Goal: Navigation & Orientation: Find specific page/section

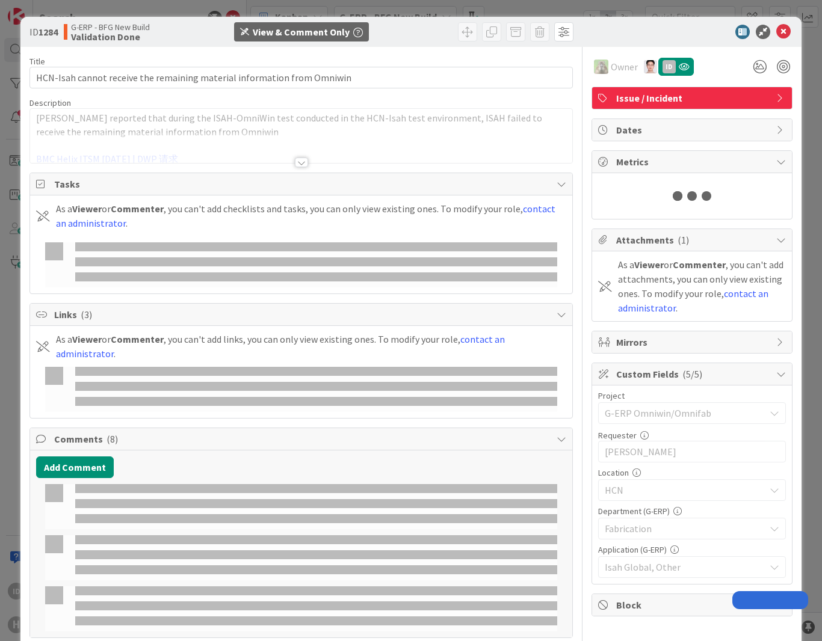
click at [776, 35] on icon at bounding box center [783, 32] width 14 height 14
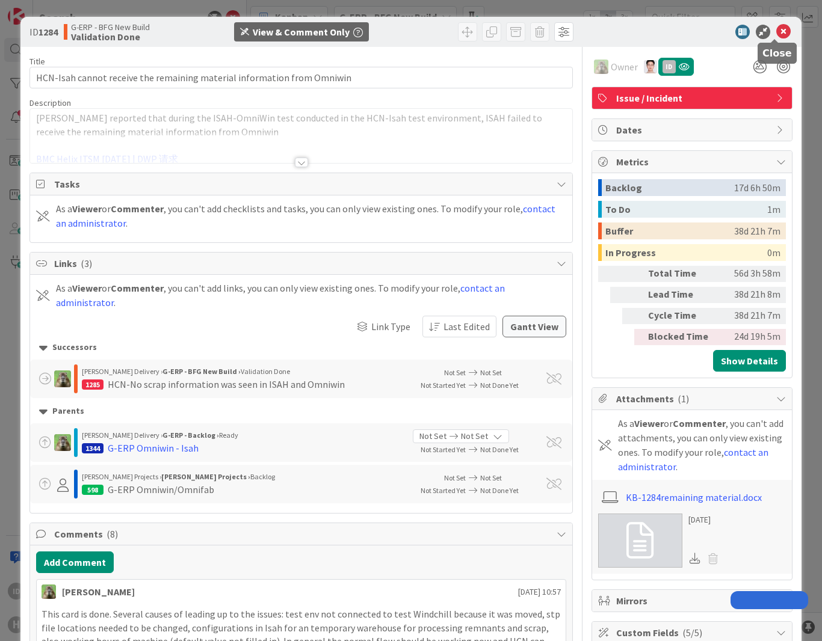
click at [776, 31] on icon at bounding box center [783, 32] width 14 height 14
click at [776, 29] on icon at bounding box center [783, 32] width 14 height 14
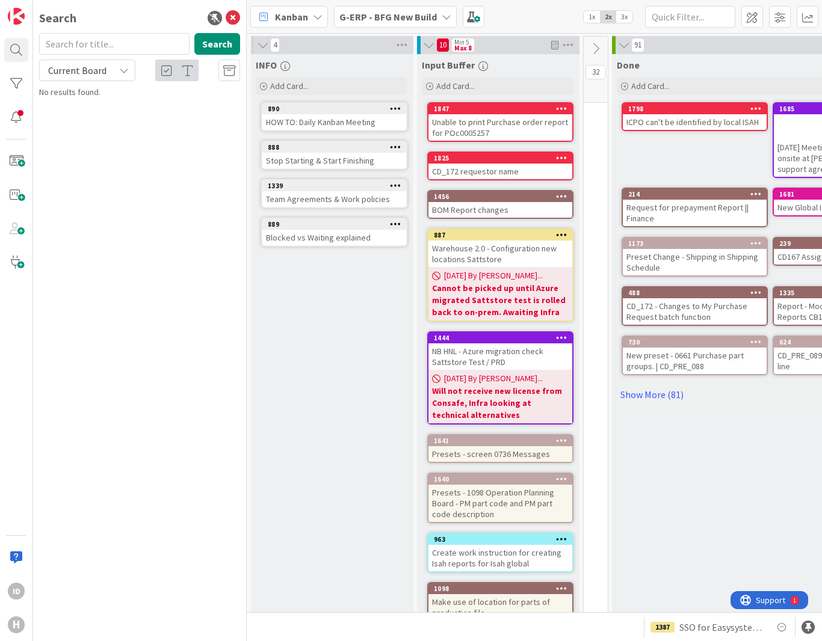
click at [385, 17] on b "G-ERP - BFG New Build" at bounding box center [387, 17] width 97 height 12
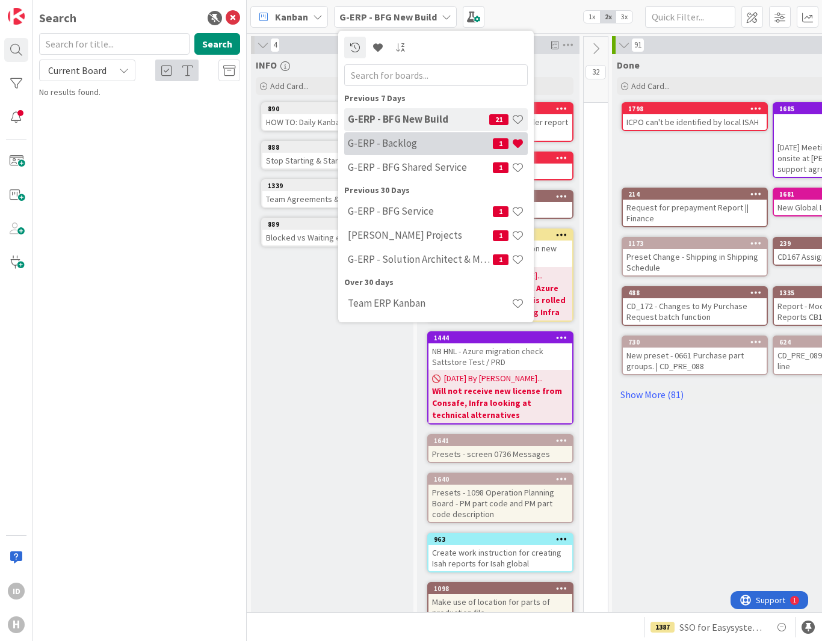
click at [409, 140] on h4 "G-ERP - Backlog" at bounding box center [420, 143] width 145 height 12
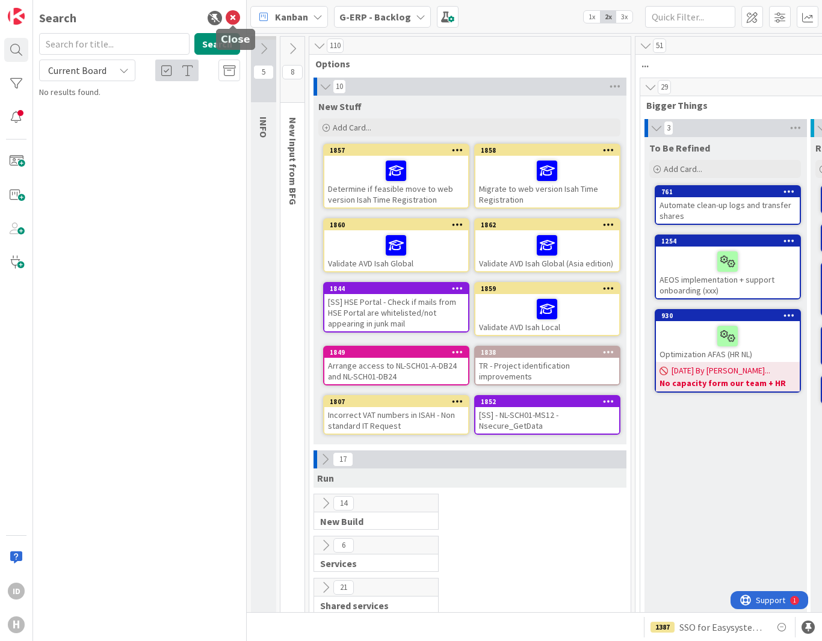
click at [232, 19] on icon at bounding box center [233, 18] width 14 height 14
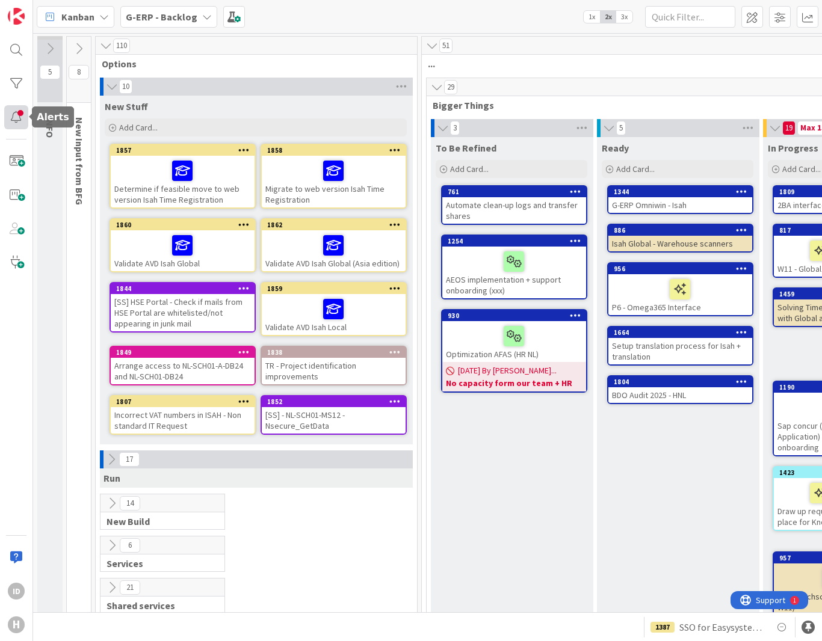
click at [8, 125] on div at bounding box center [16, 117] width 24 height 24
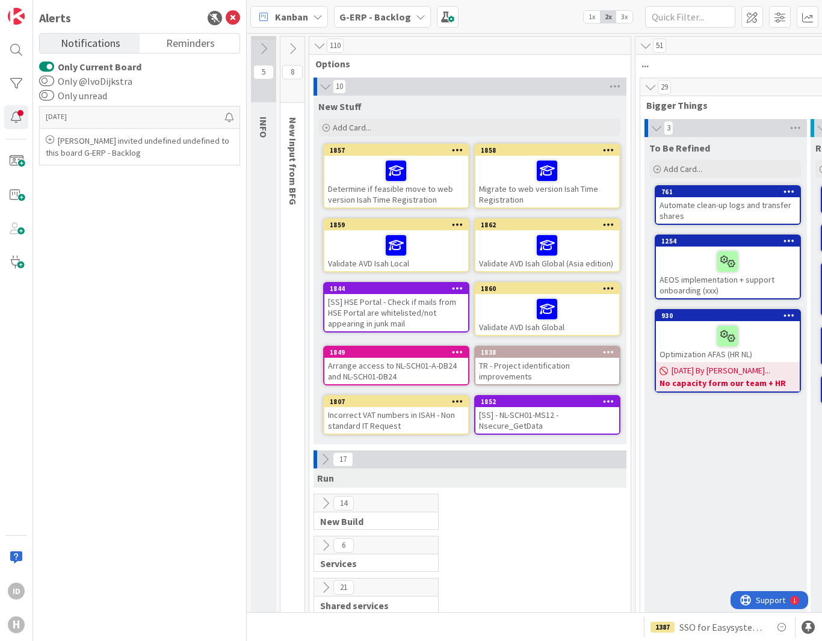
click at [166, 291] on div "[DATE] [PERSON_NAME] invited undefined undefined to this board G-ERP - Backlog" at bounding box center [139, 367] width 201 height 529
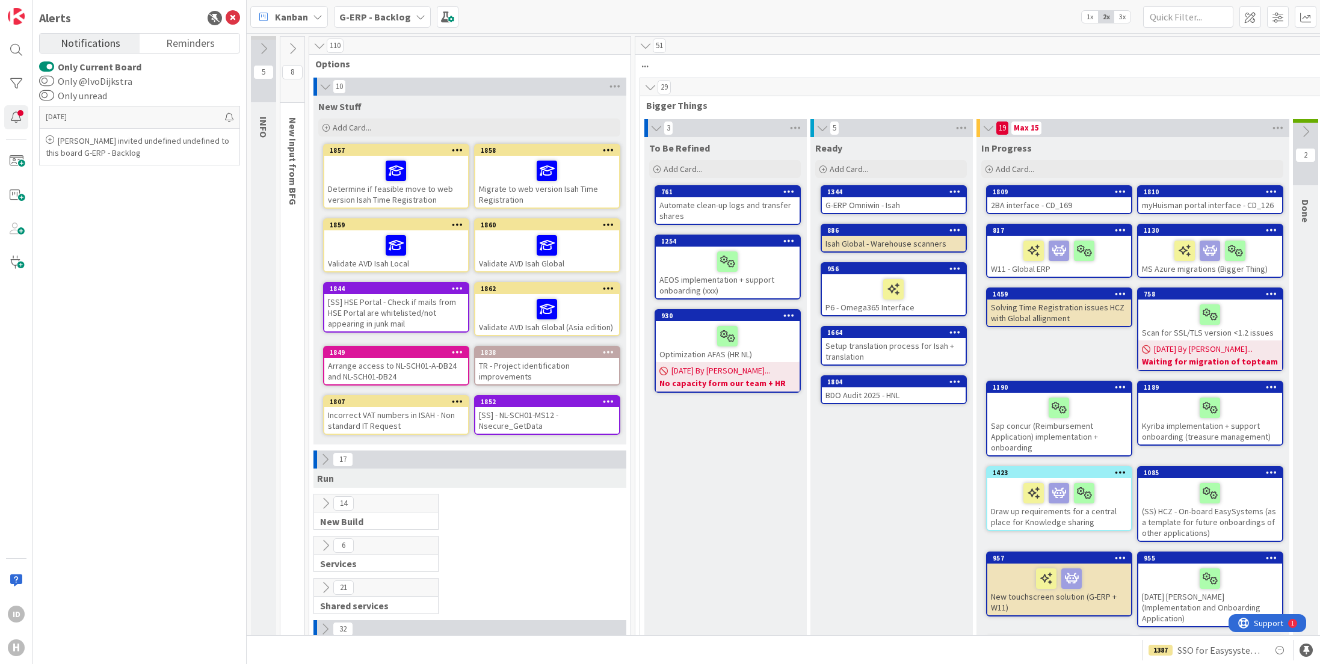
click at [318, 48] on icon at bounding box center [319, 46] width 13 height 12
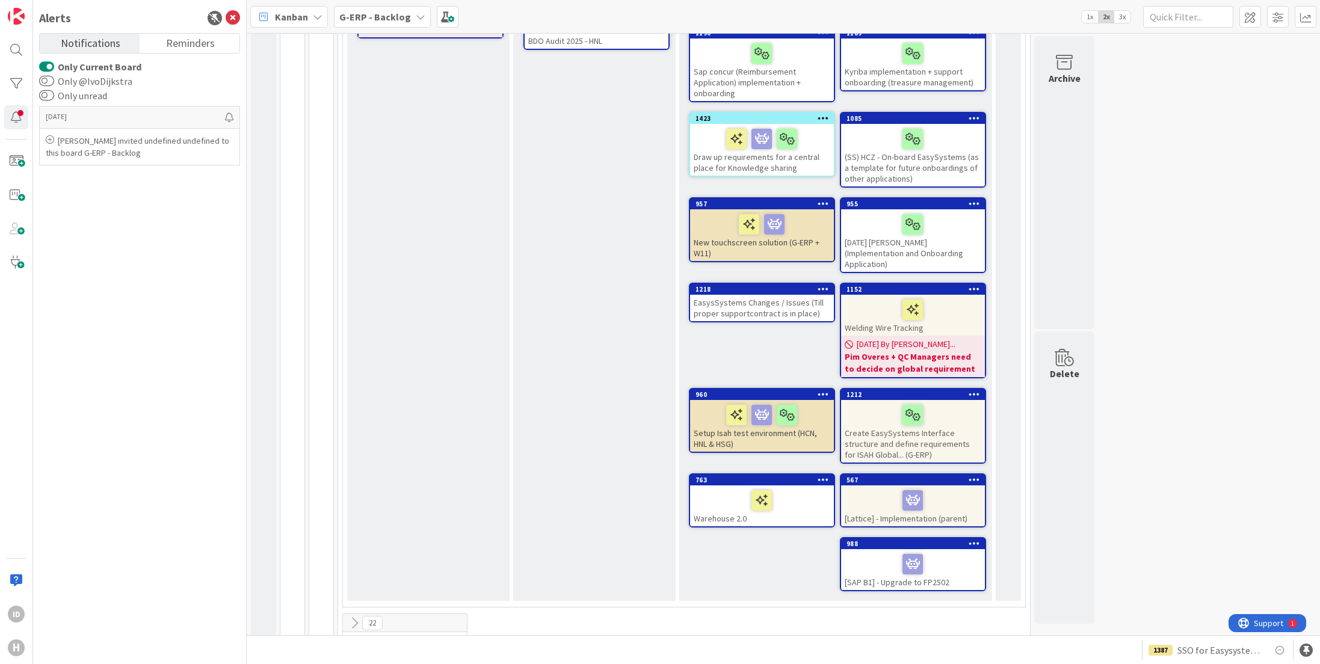
scroll to position [371, 0]
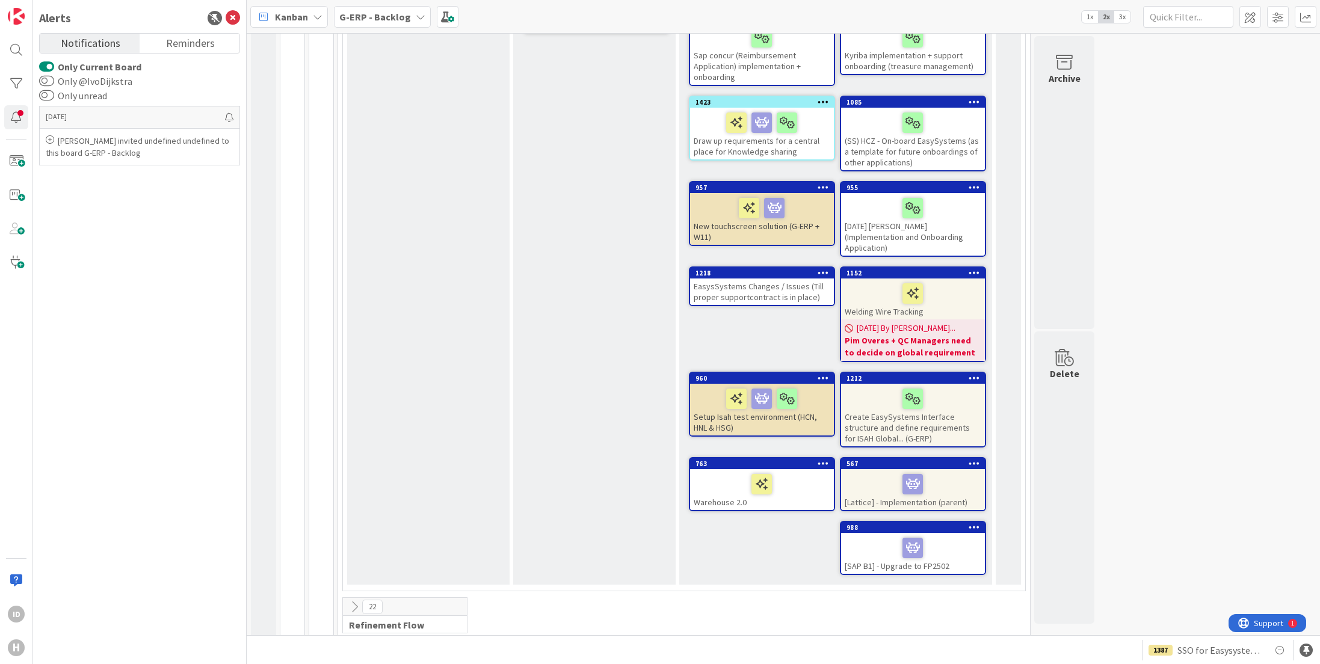
click at [812, 395] on div at bounding box center [762, 398] width 137 height 25
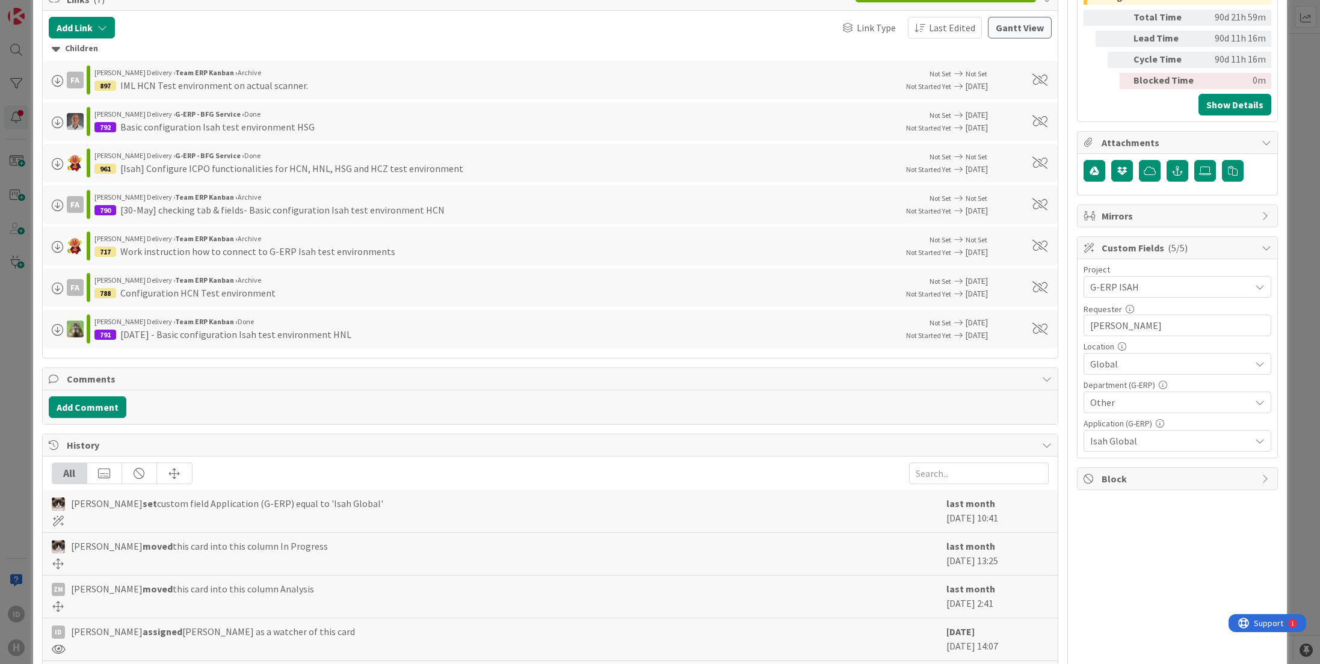
scroll to position [380, 0]
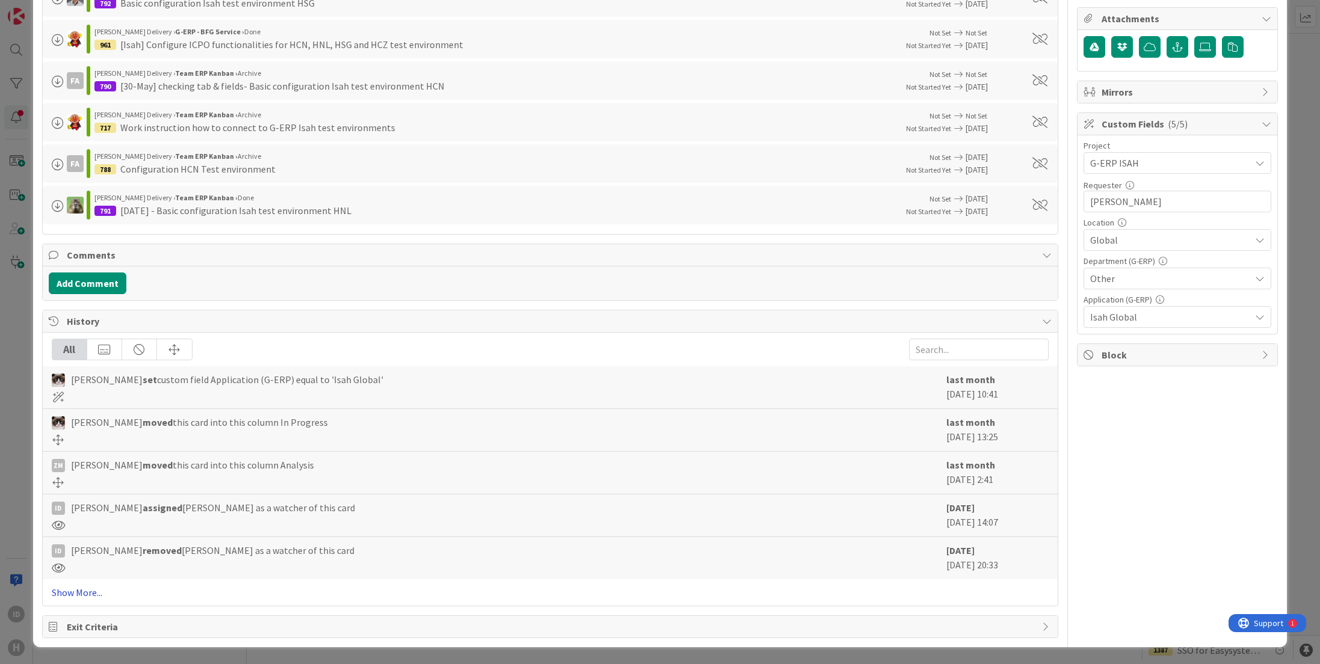
click at [72, 599] on link "Show More..." at bounding box center [550, 592] width 997 height 14
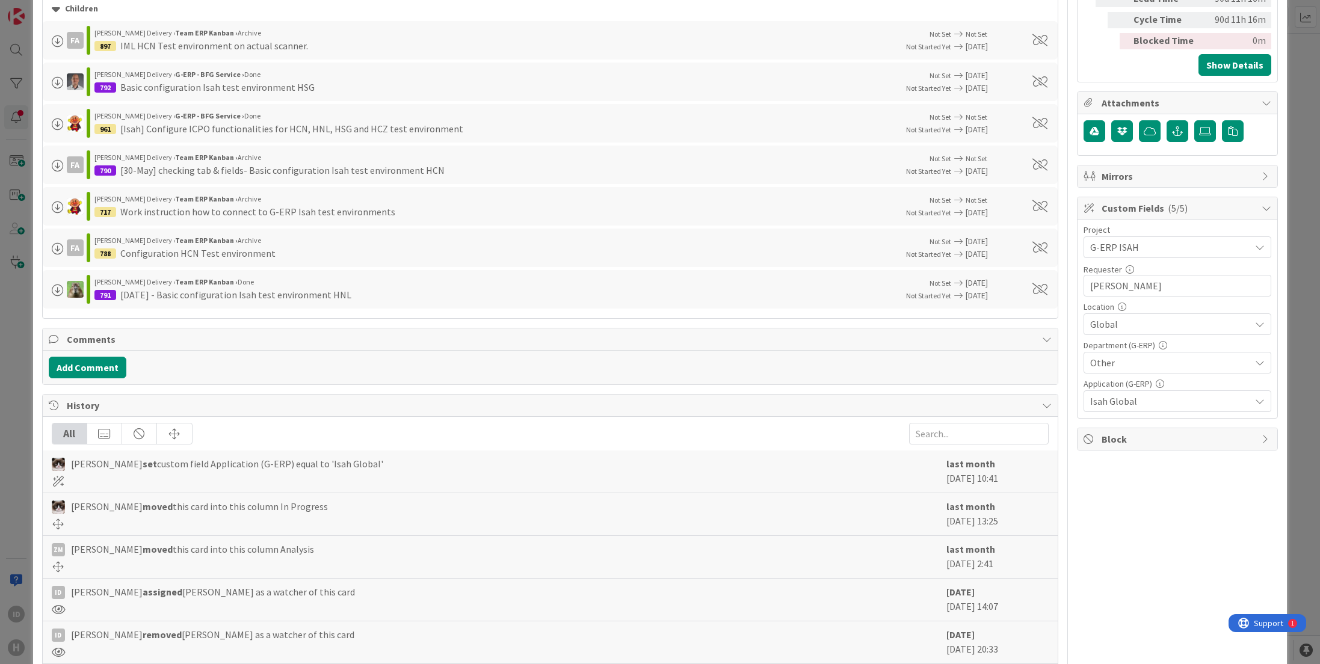
scroll to position [0, 0]
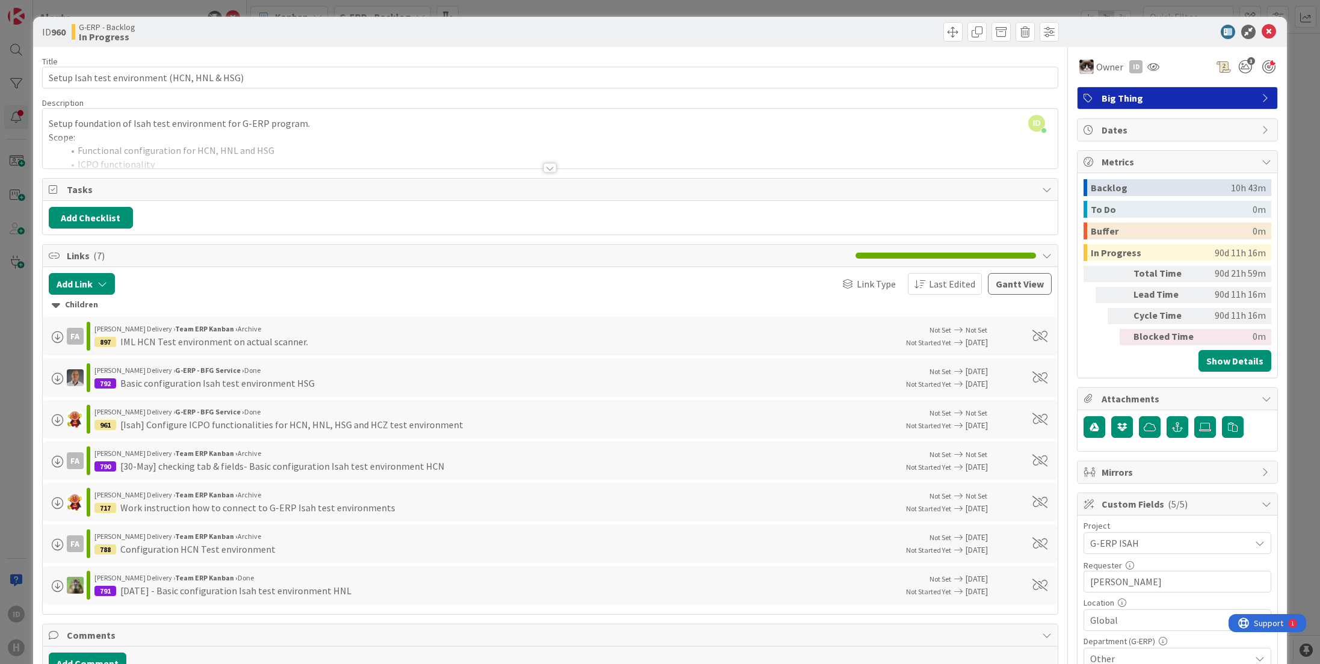
click at [543, 167] on div at bounding box center [549, 168] width 13 height 10
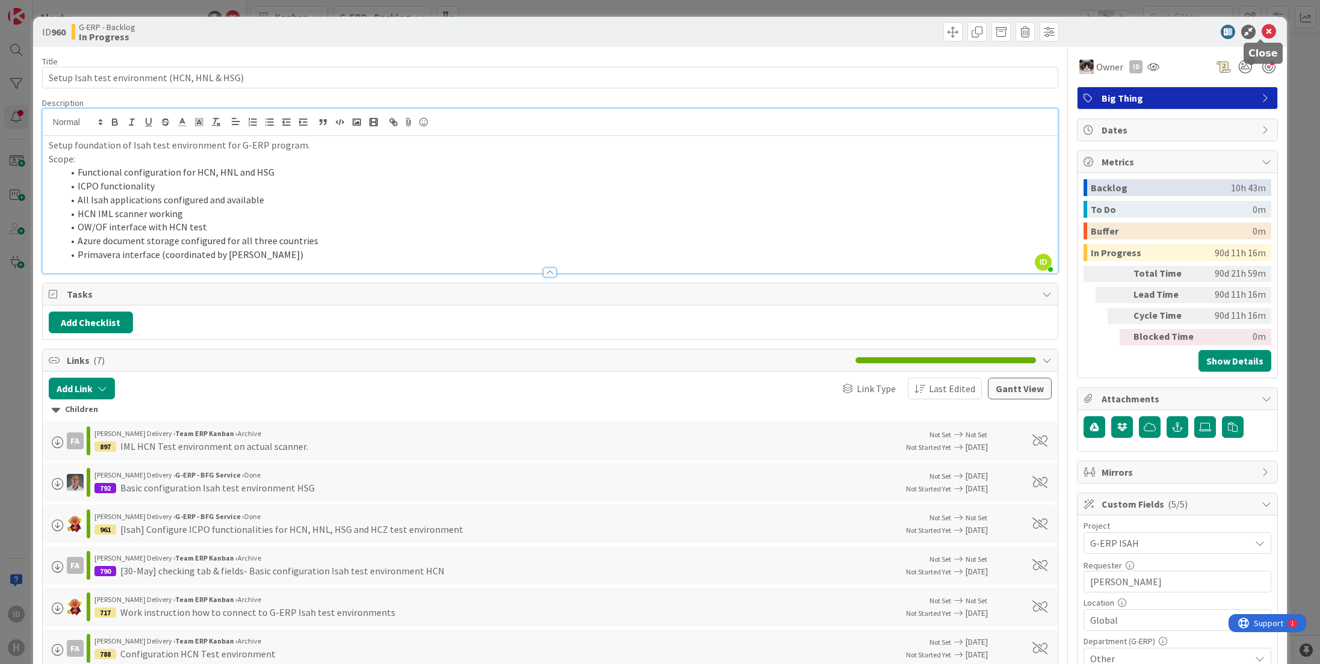
click at [821, 33] on icon at bounding box center [1269, 32] width 14 height 14
